Goal: Communication & Community: Ask a question

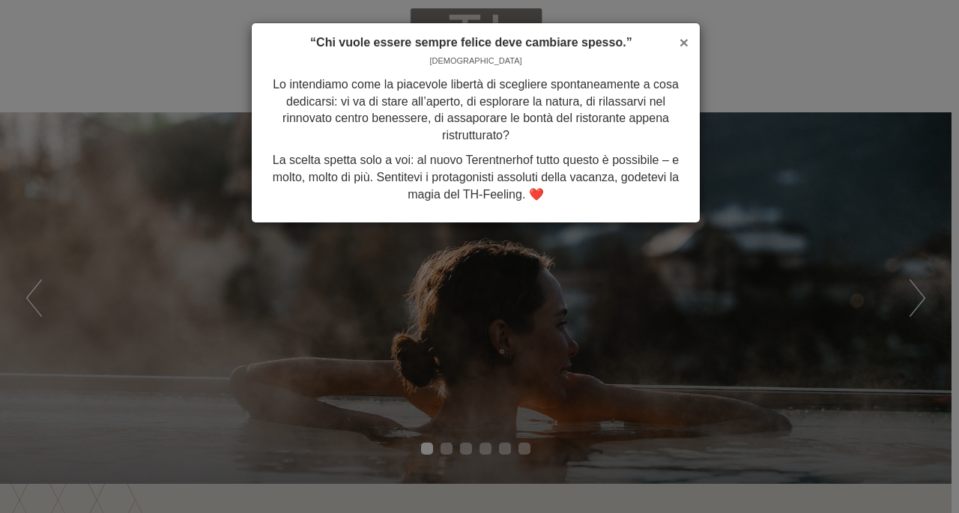
click at [686, 38] on span "×" at bounding box center [684, 42] width 9 height 17
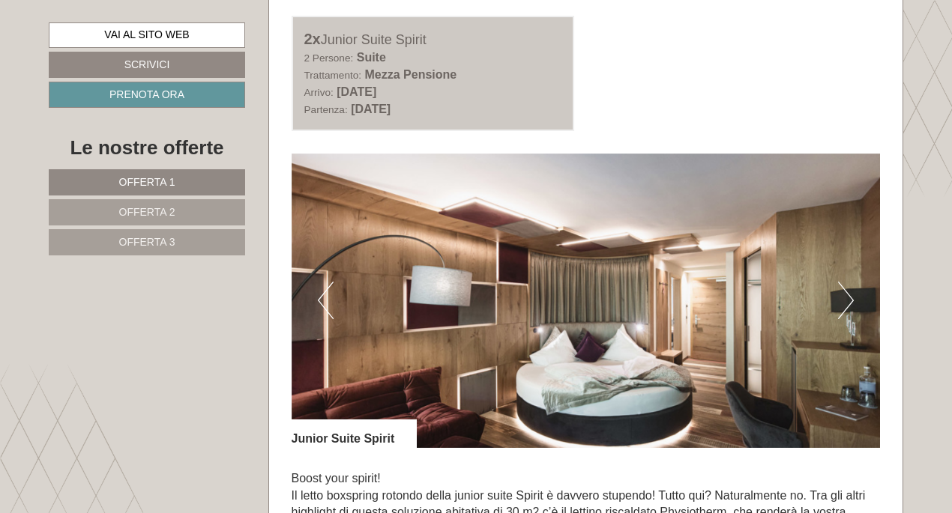
scroll to position [3049, 0]
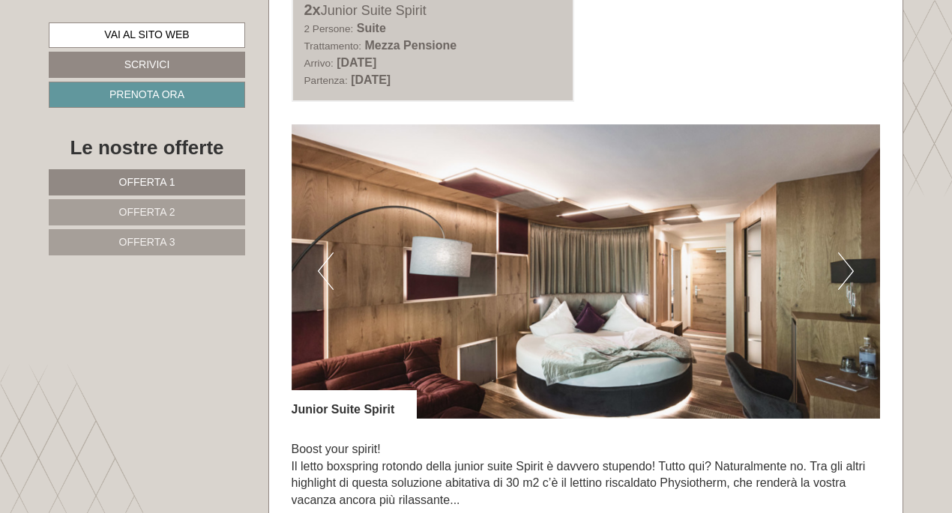
click at [853, 267] on img at bounding box center [585, 271] width 589 height 294
click at [840, 266] on button "Next" at bounding box center [846, 270] width 16 height 37
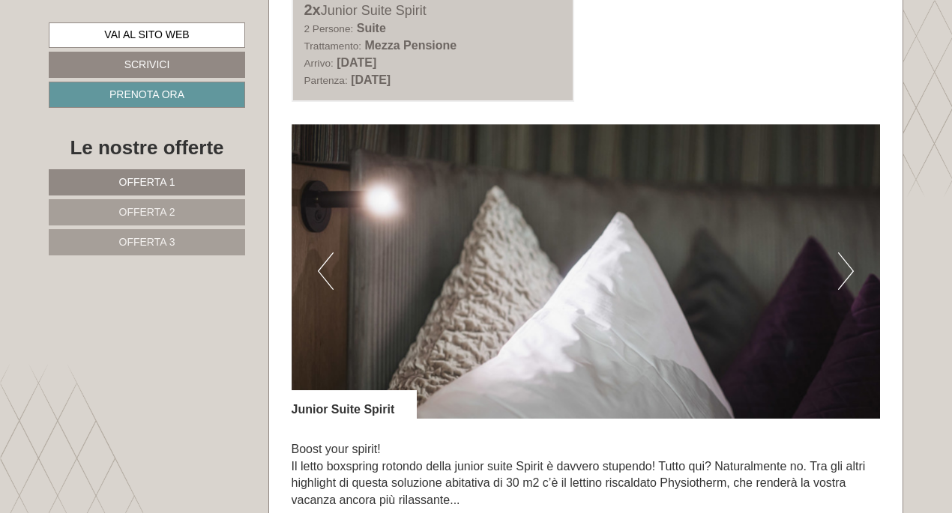
click at [840, 266] on button "Next" at bounding box center [846, 270] width 16 height 37
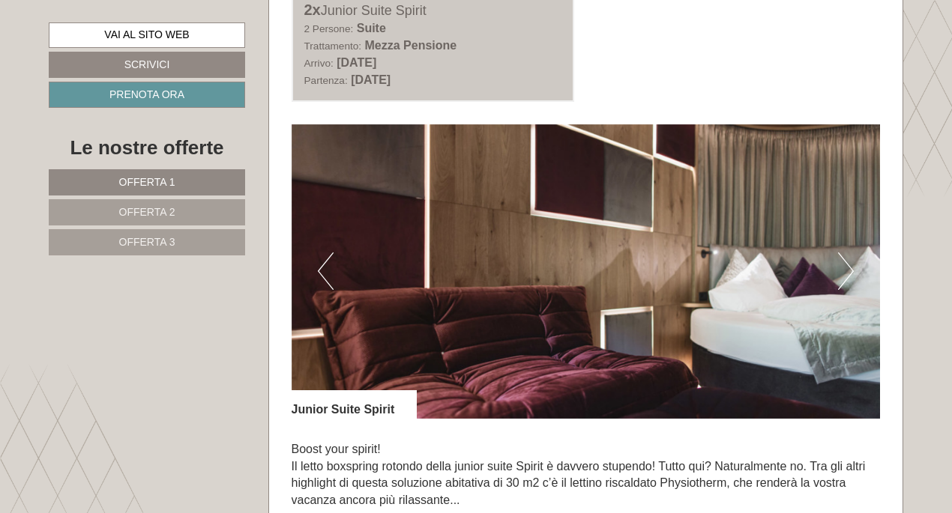
click at [840, 266] on button "Next" at bounding box center [846, 270] width 16 height 37
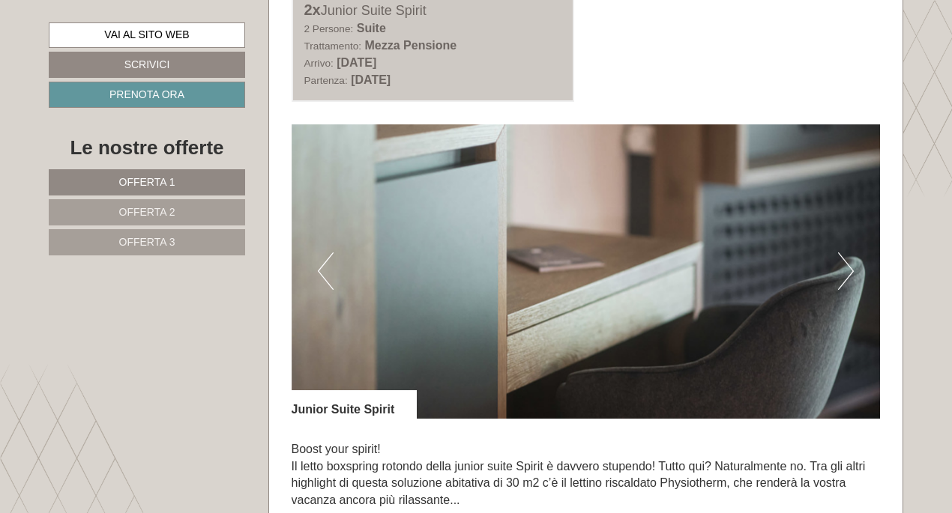
click at [840, 266] on button "Next" at bounding box center [846, 270] width 16 height 37
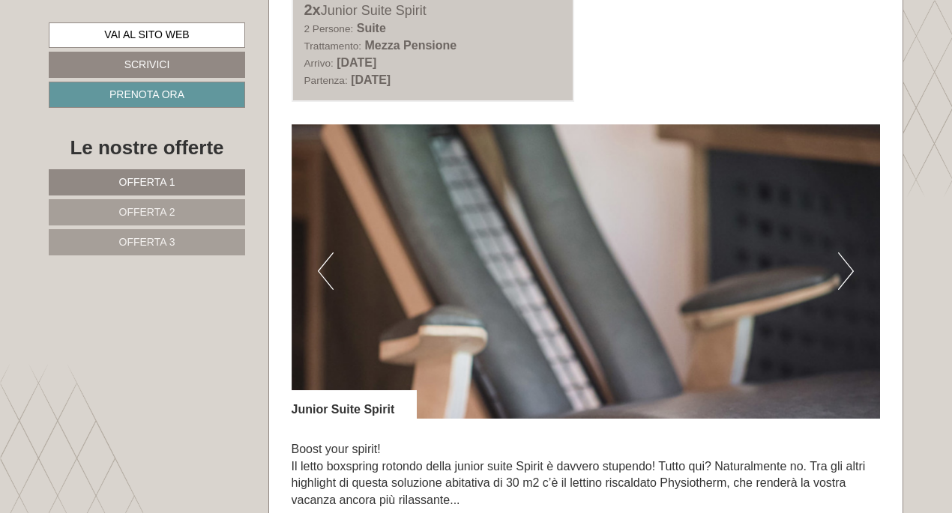
click at [840, 266] on button "Next" at bounding box center [846, 270] width 16 height 37
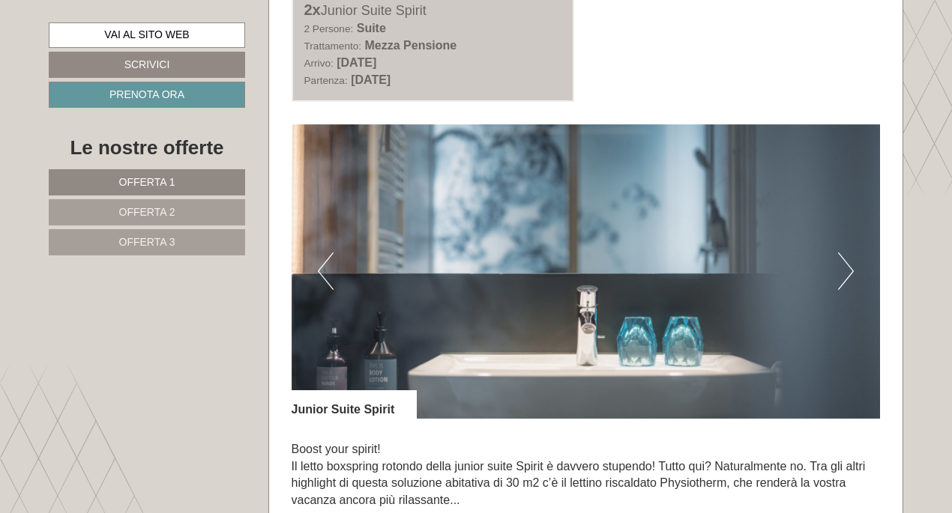
click at [840, 266] on button "Next" at bounding box center [846, 270] width 16 height 37
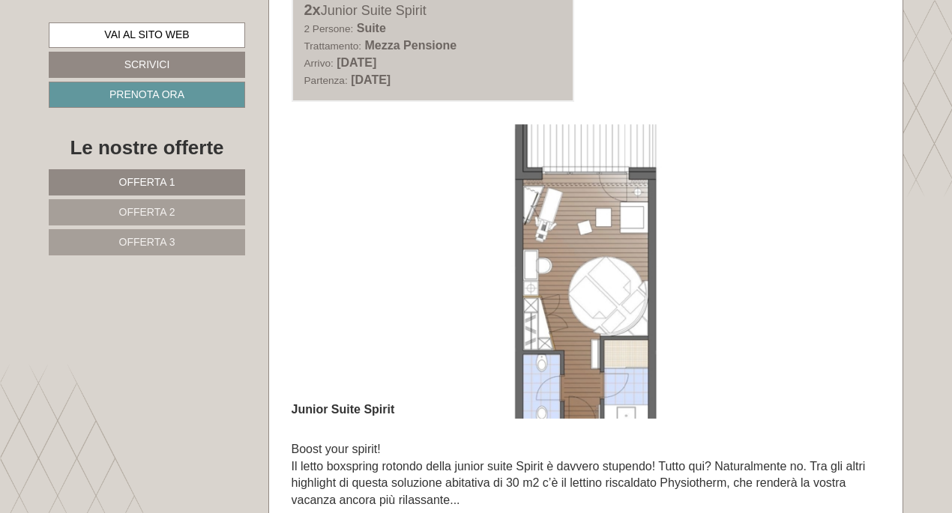
click at [840, 266] on button "Next" at bounding box center [846, 270] width 16 height 37
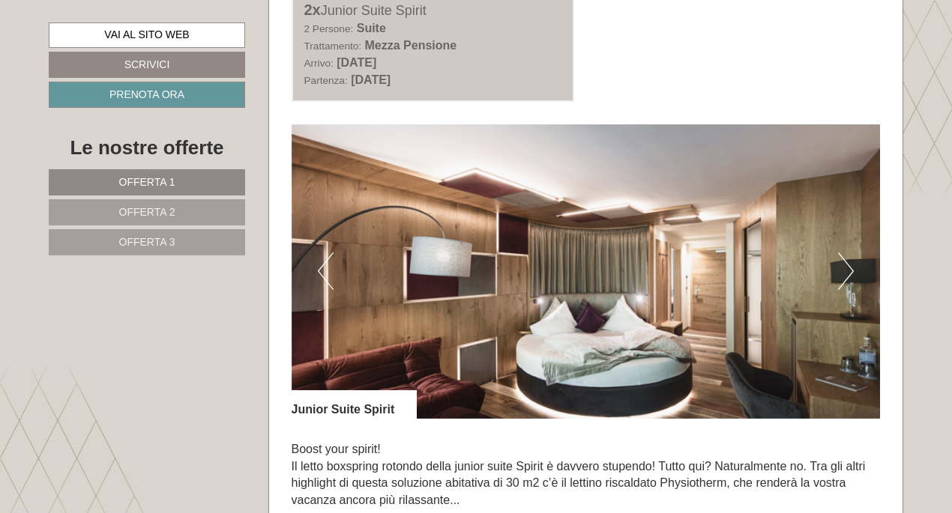
click at [840, 266] on button "Next" at bounding box center [846, 270] width 16 height 37
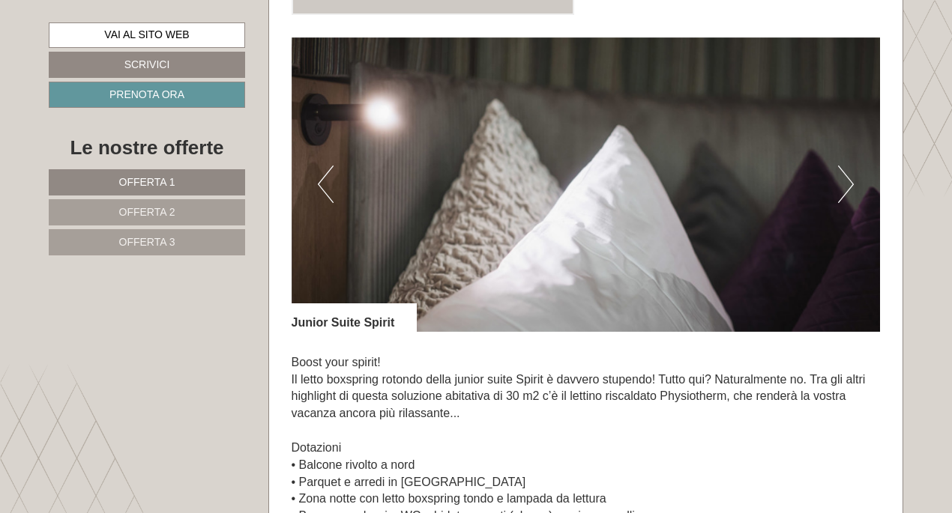
scroll to position [3145, 0]
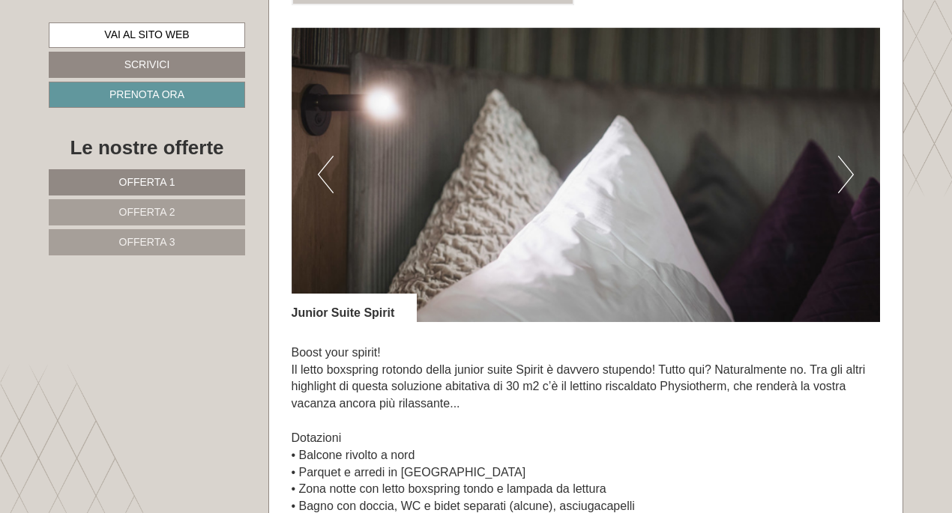
click at [835, 171] on img at bounding box center [585, 175] width 589 height 294
click at [840, 171] on button "Next" at bounding box center [846, 174] width 16 height 37
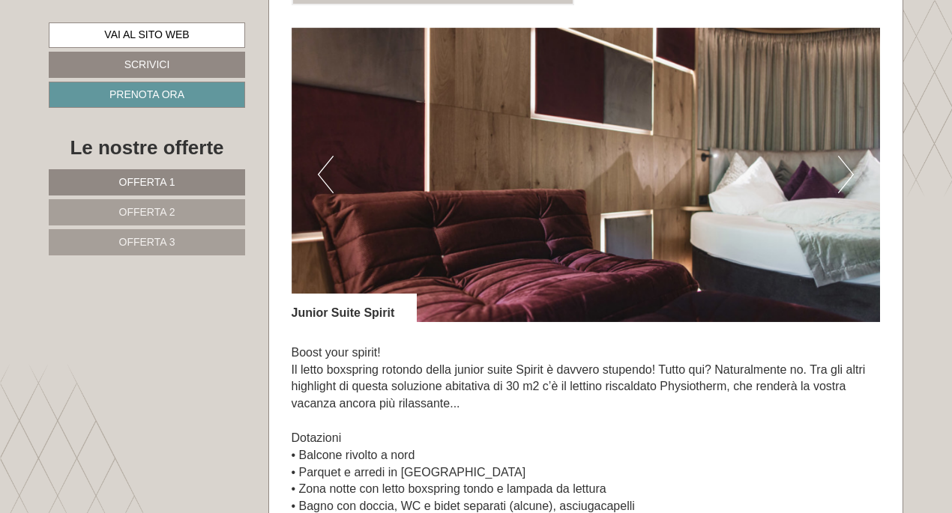
click at [840, 171] on button "Next" at bounding box center [846, 174] width 16 height 37
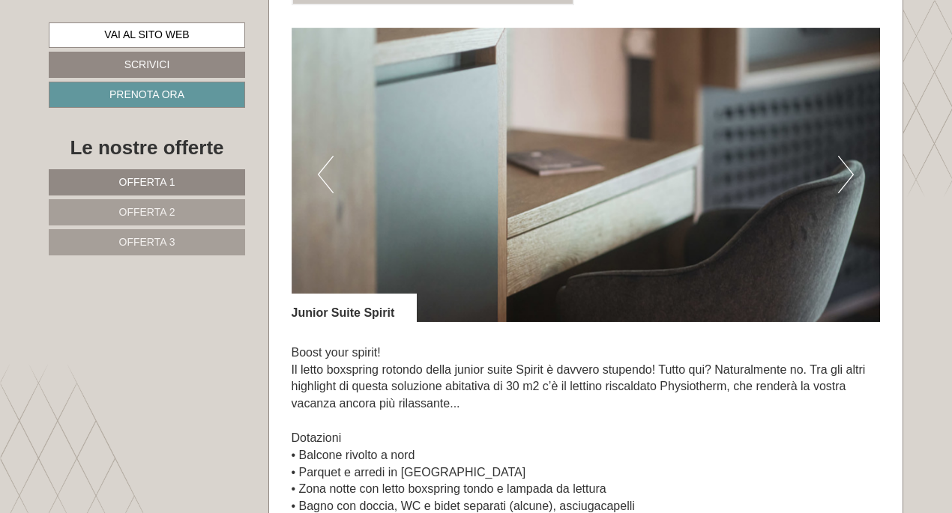
click at [840, 171] on button "Next" at bounding box center [846, 174] width 16 height 37
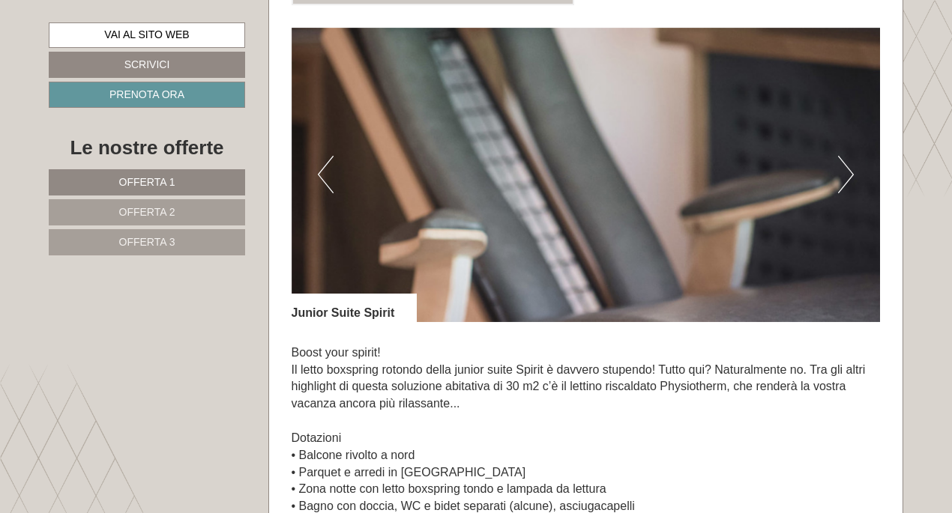
click at [840, 171] on button "Next" at bounding box center [846, 174] width 16 height 37
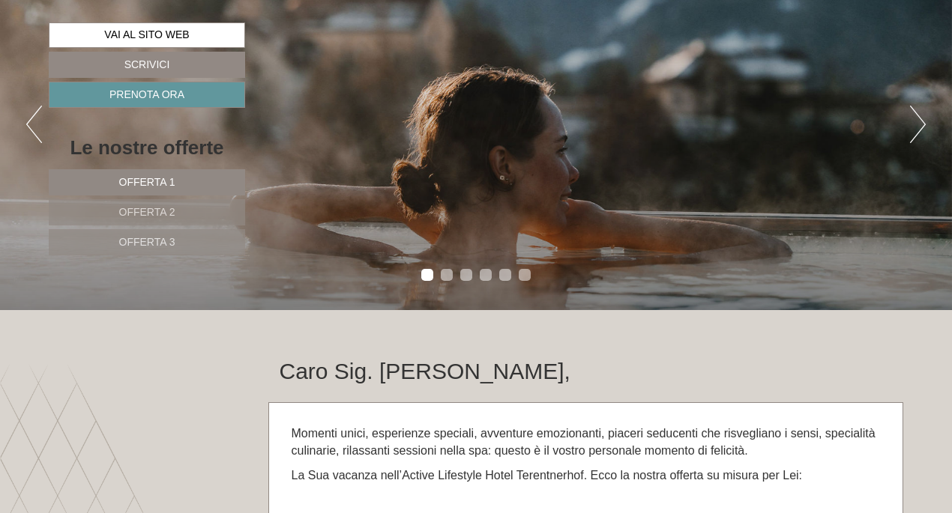
scroll to position [0, 0]
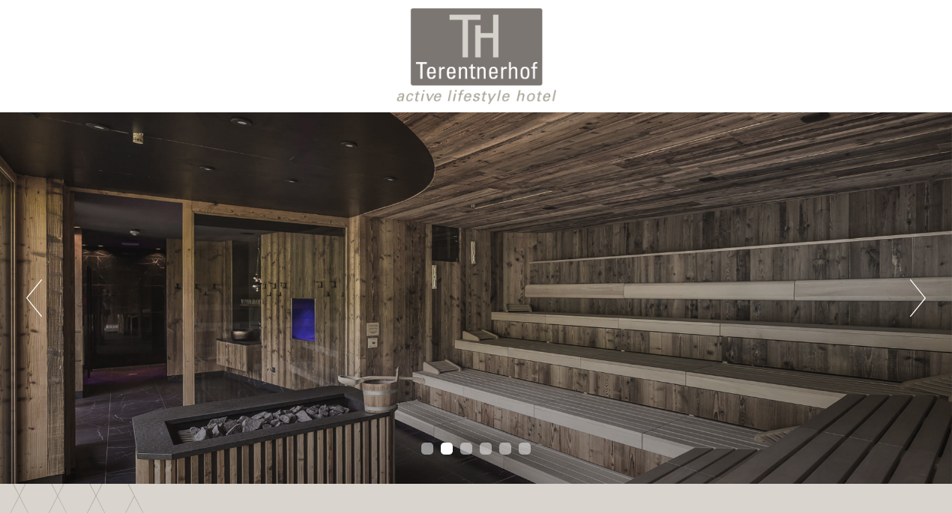
click at [917, 305] on button "Next" at bounding box center [918, 297] width 16 height 37
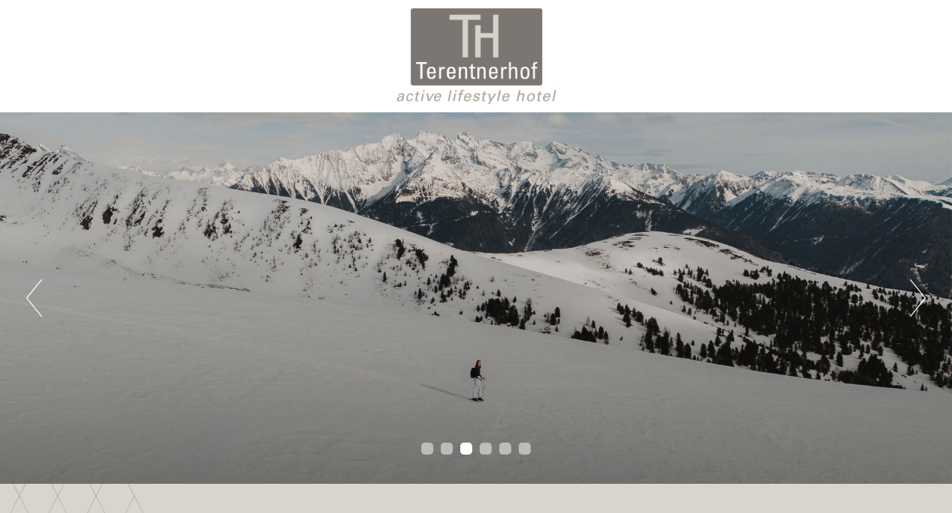
click at [917, 305] on button "Next" at bounding box center [918, 297] width 16 height 37
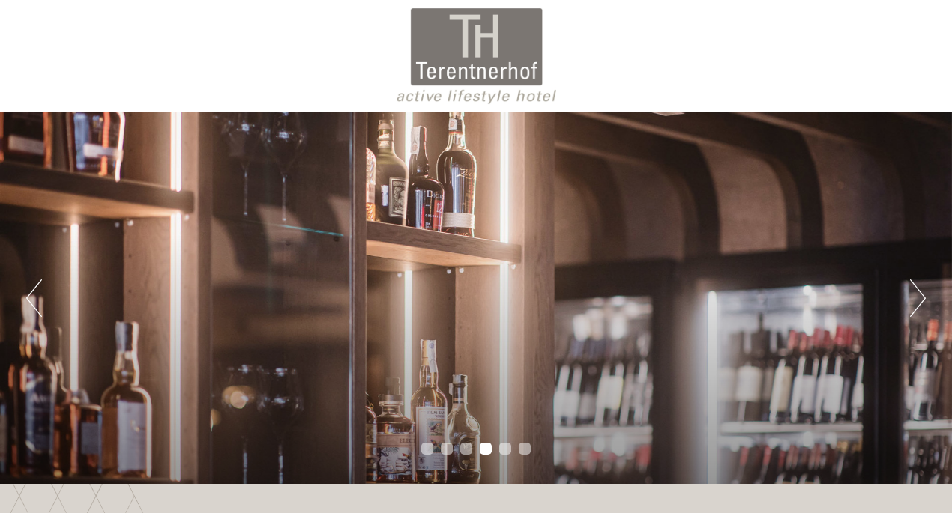
click at [917, 305] on button "Next" at bounding box center [918, 297] width 16 height 37
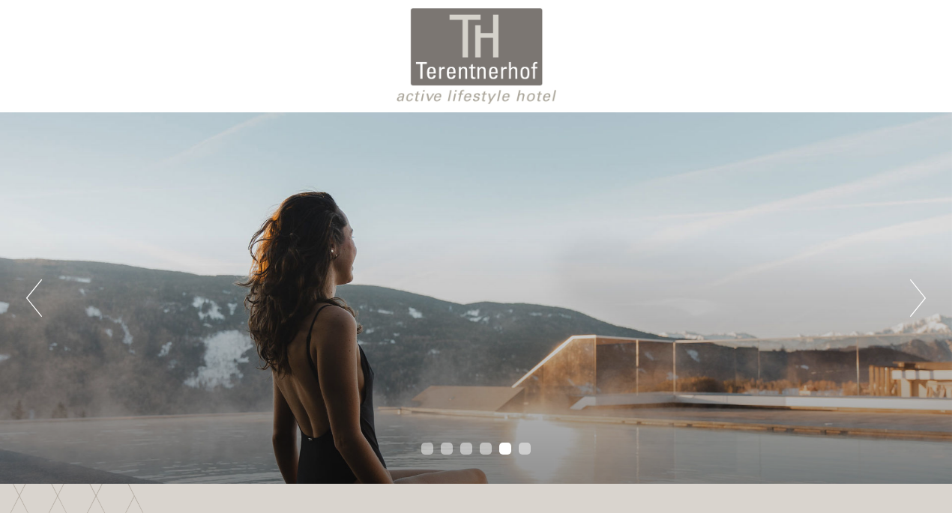
click at [917, 305] on button "Next" at bounding box center [918, 297] width 16 height 37
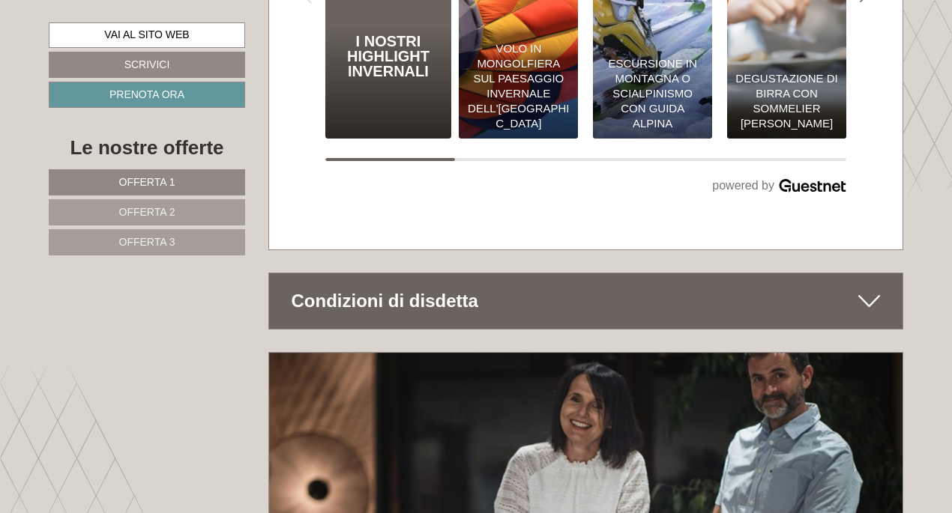
scroll to position [8507, 0]
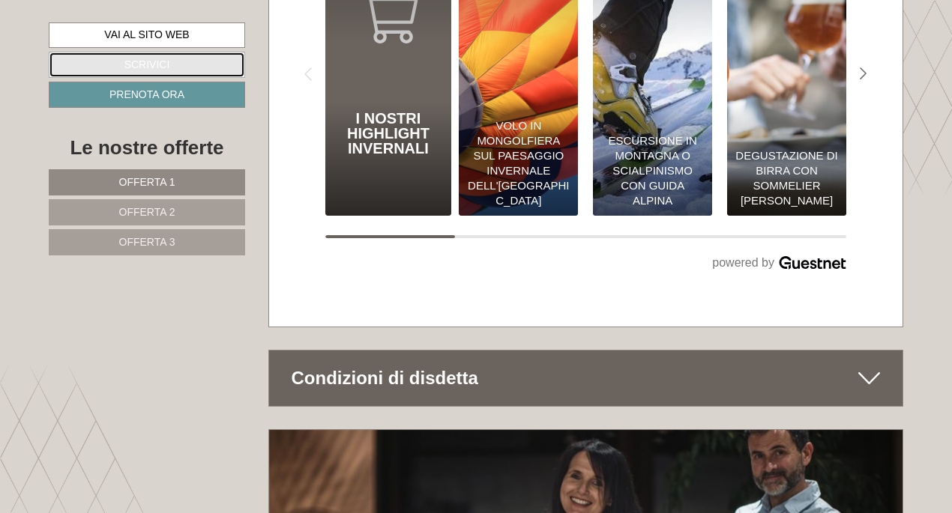
click at [155, 64] on link "Scrivici" at bounding box center [147, 65] width 196 height 26
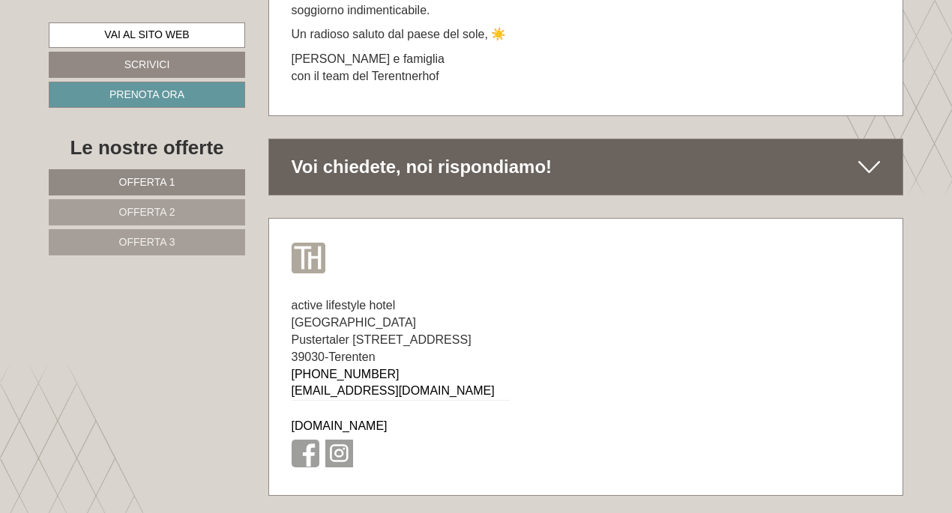
scroll to position [9371, 0]
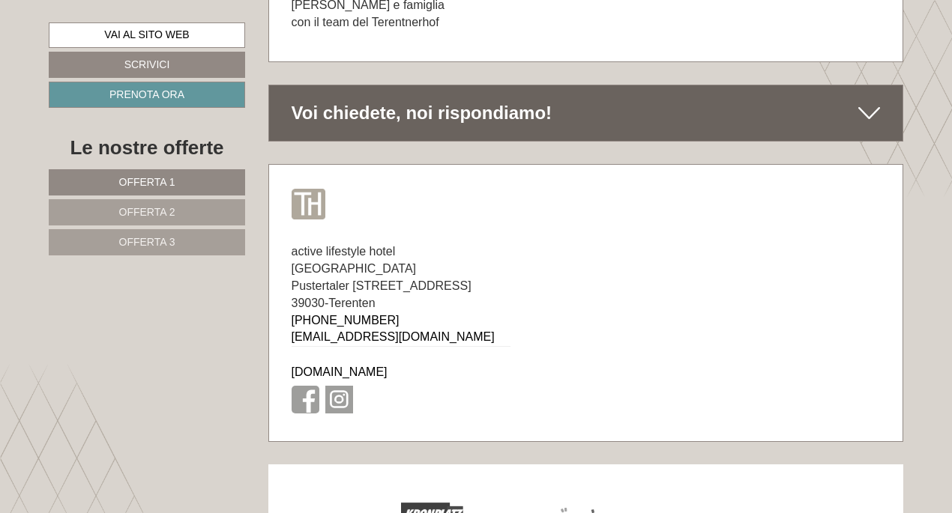
click at [872, 100] on icon at bounding box center [869, 112] width 22 height 25
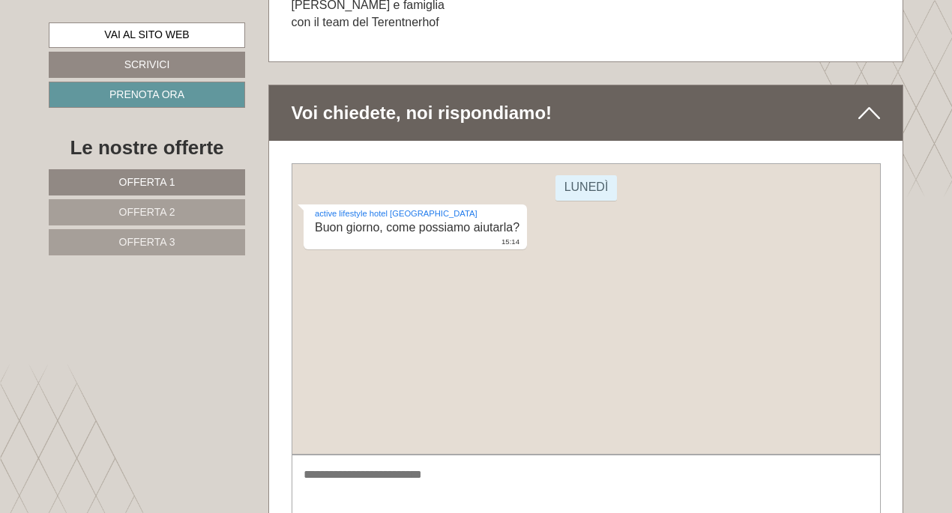
click at [563, 295] on div "lunedì active lifestyle hotel Terentnerhof Buon giorno, come possiamo aiutarla?…" at bounding box center [585, 308] width 589 height 291
click at [378, 476] on textarea at bounding box center [585, 493] width 589 height 76
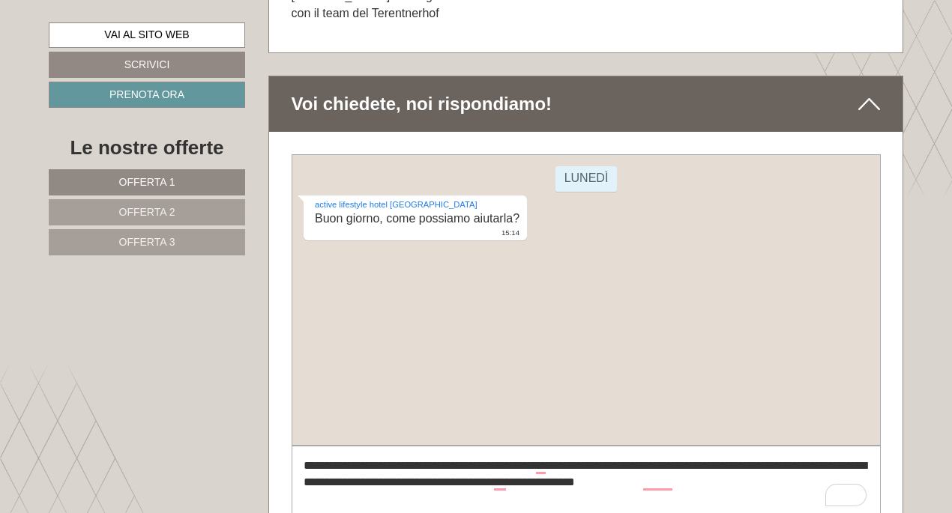
scroll to position [9400, 0]
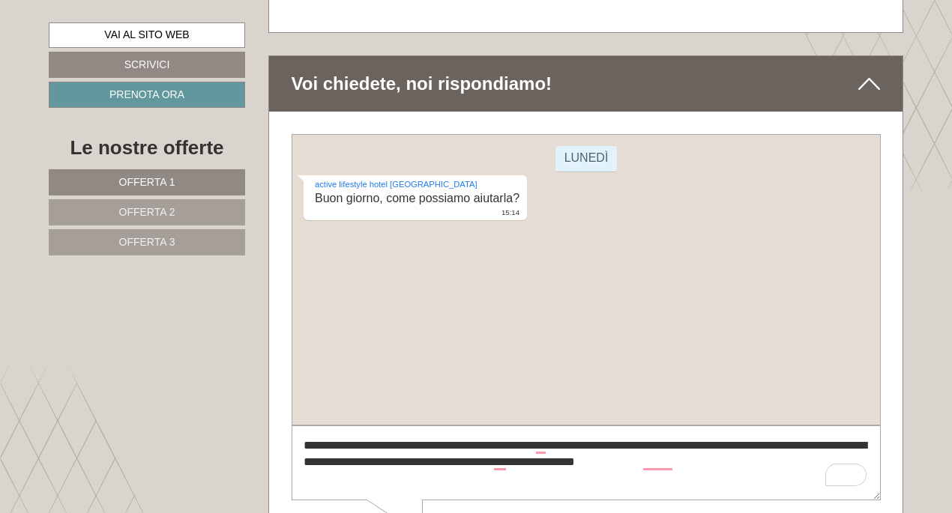
type textarea "**********"
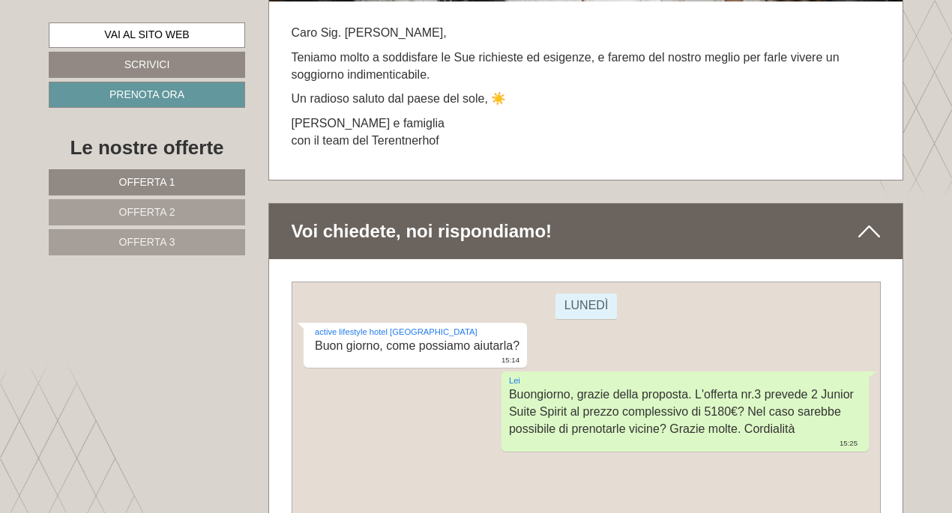
scroll to position [9251, 0]
